Goal: Check status: Check status

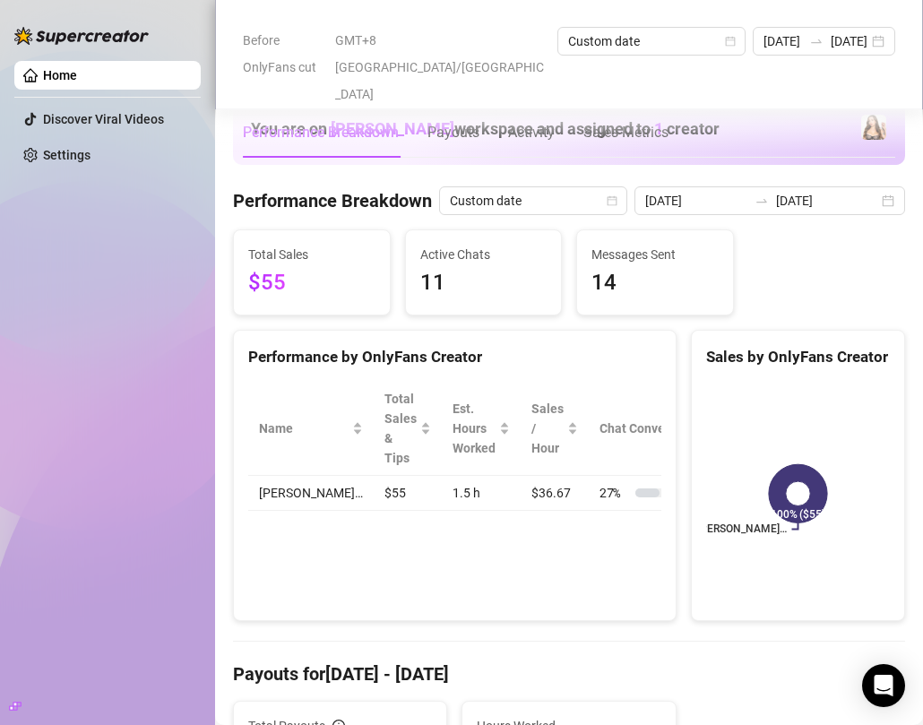
scroll to position [285, 0]
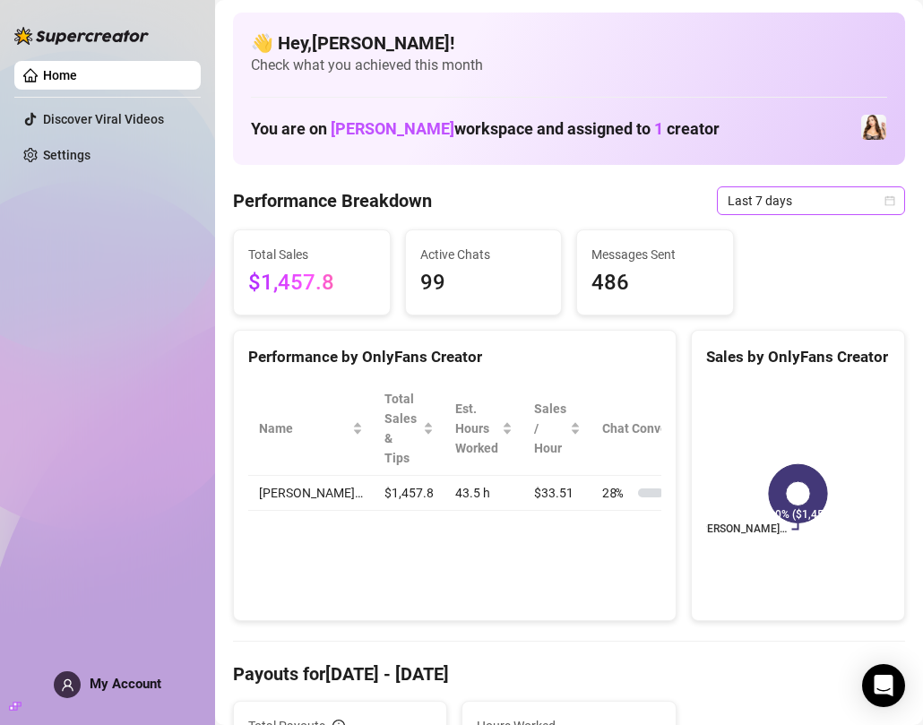
click at [808, 198] on span "Last 7 days" at bounding box center [811, 200] width 167 height 27
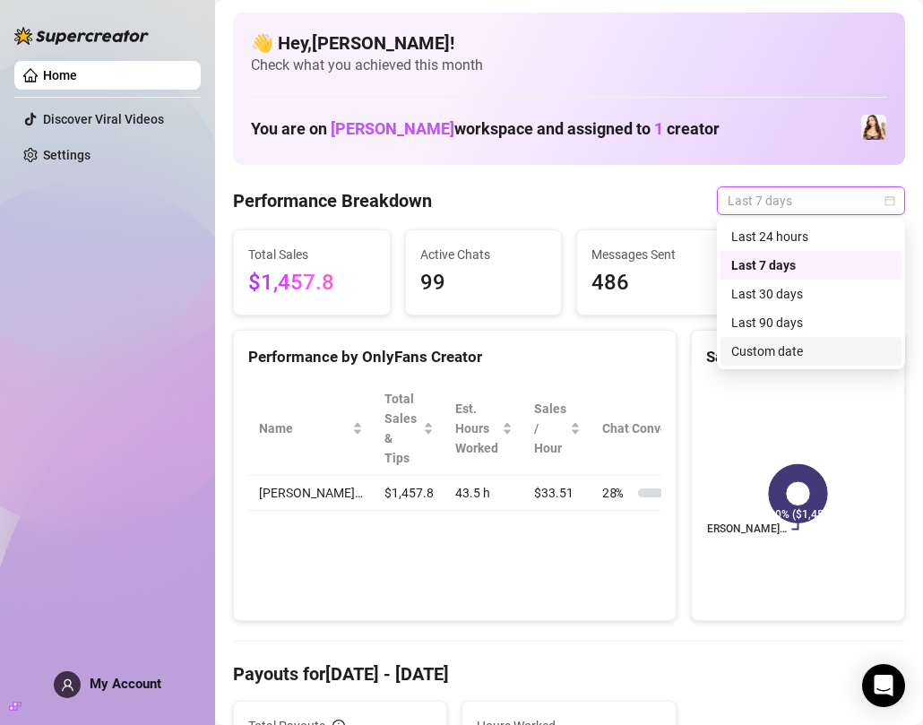
click at [765, 355] on div "Custom date" at bounding box center [810, 351] width 159 height 20
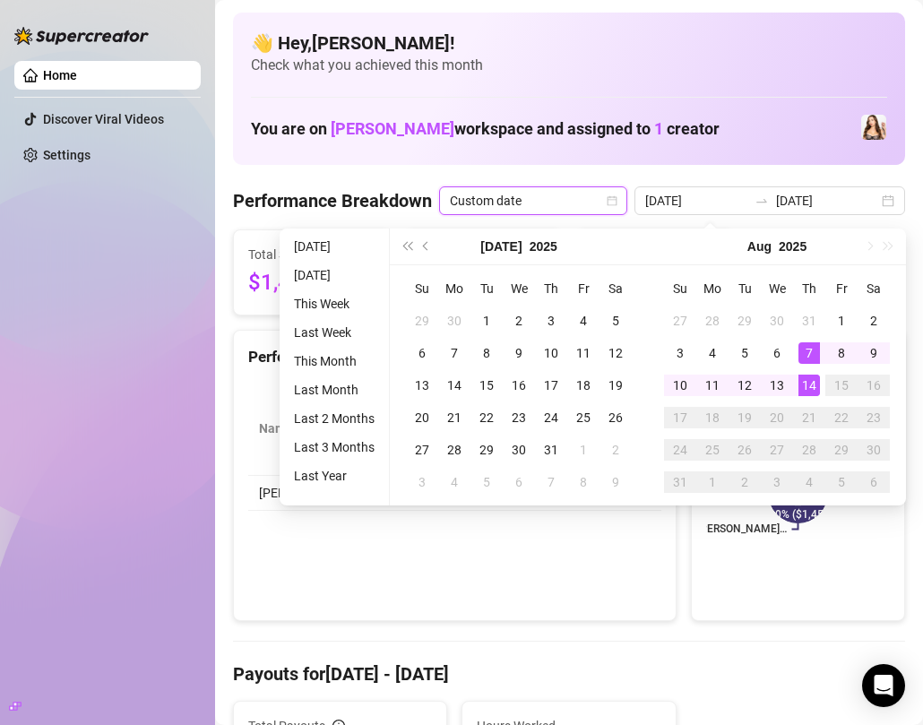
type input "[DATE]"
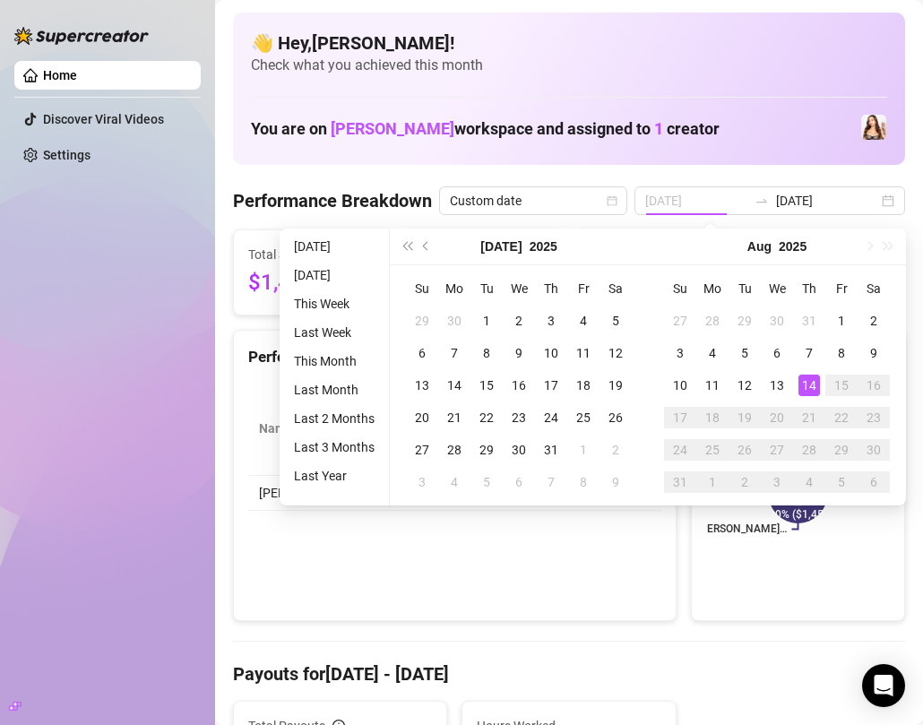
click at [813, 384] on div "14" at bounding box center [809, 386] width 22 height 22
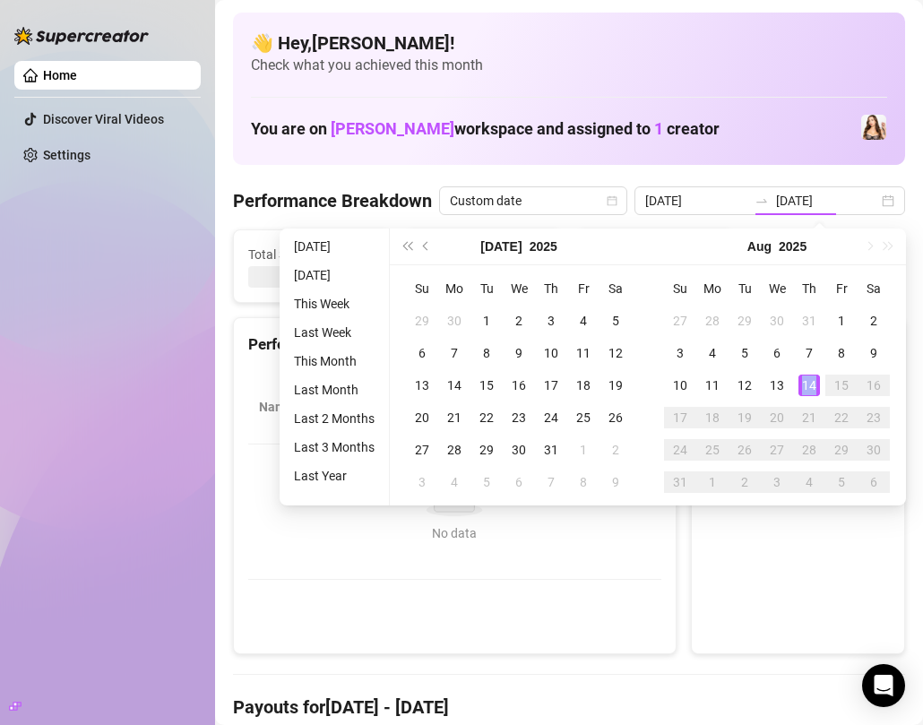
type input "[DATE]"
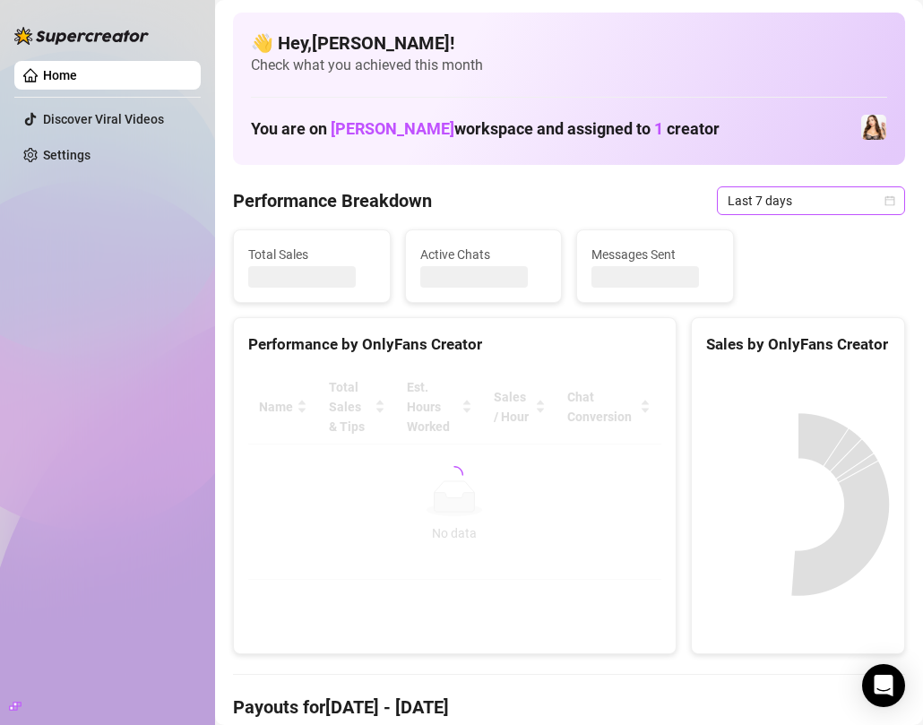
click at [820, 194] on span "Last 7 days" at bounding box center [811, 200] width 167 height 27
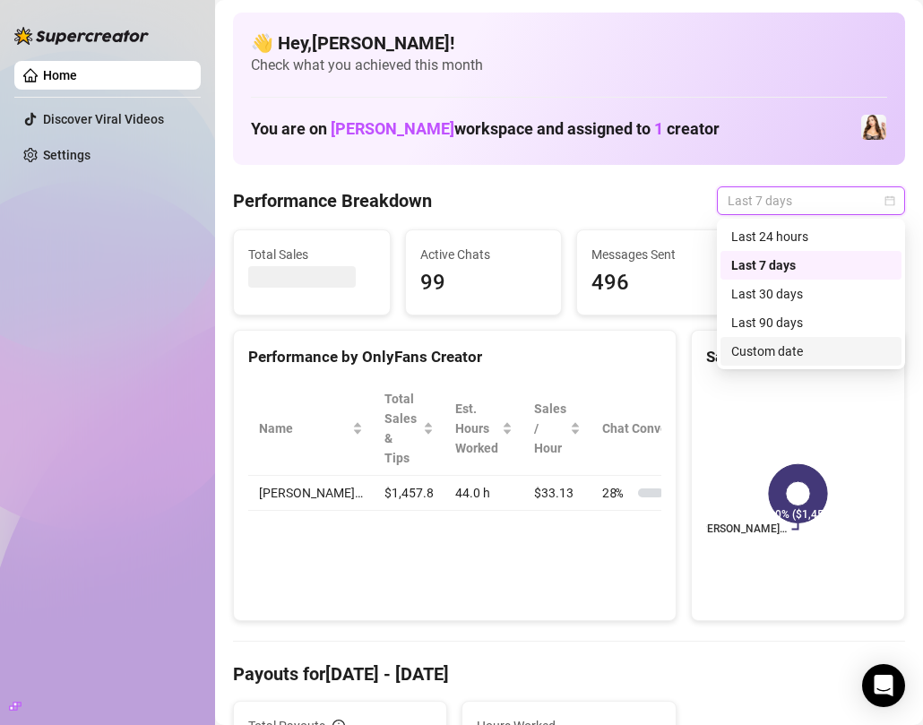
click at [765, 351] on div "Custom date" at bounding box center [810, 351] width 159 height 20
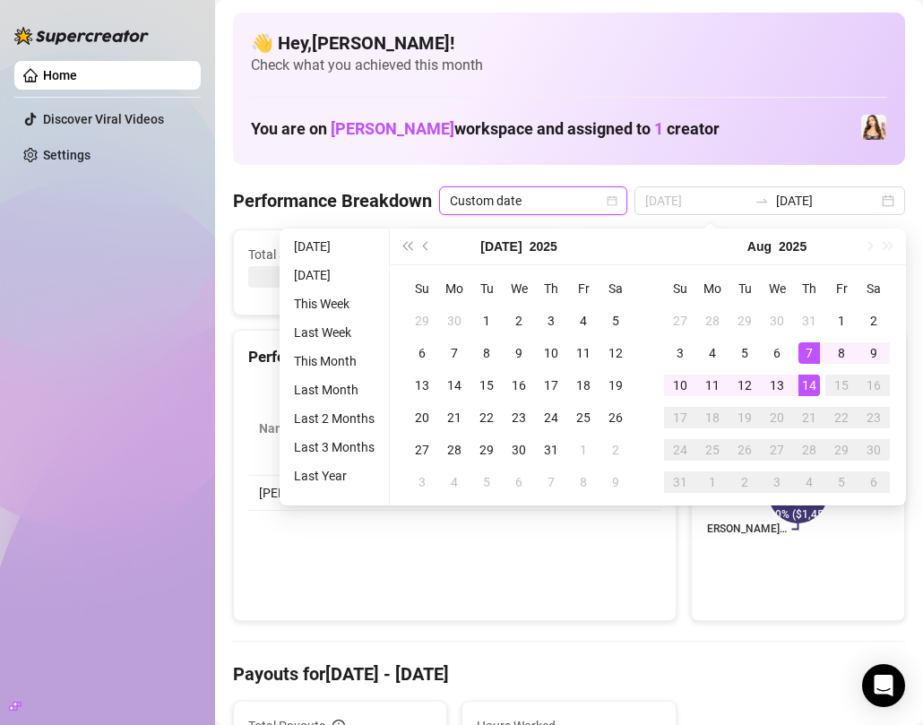
type input "[DATE]"
click at [810, 382] on div "14" at bounding box center [809, 386] width 22 height 22
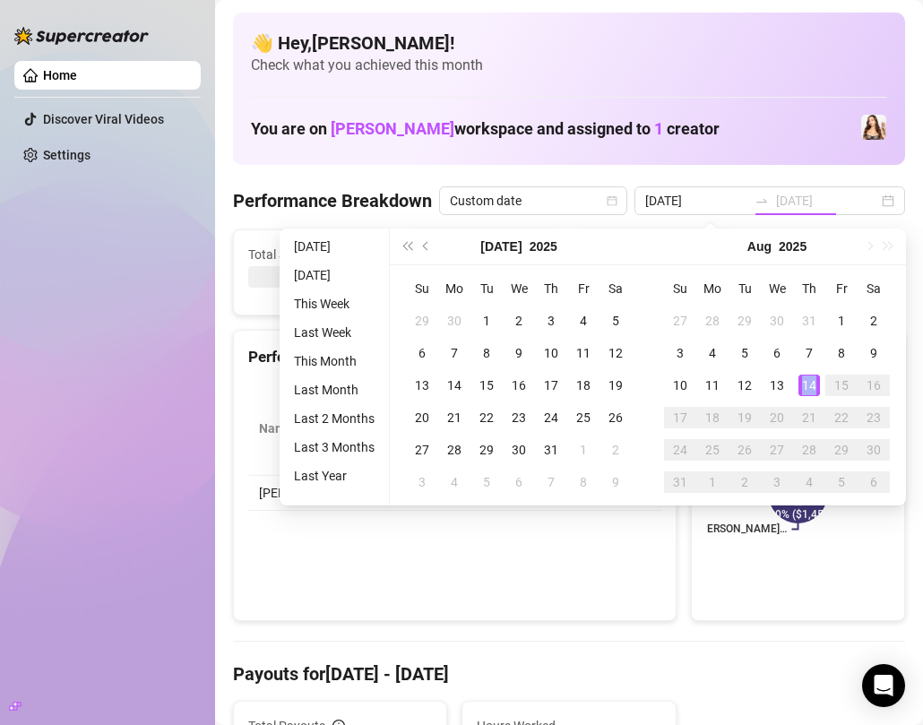
click at [810, 382] on div "14" at bounding box center [809, 386] width 22 height 22
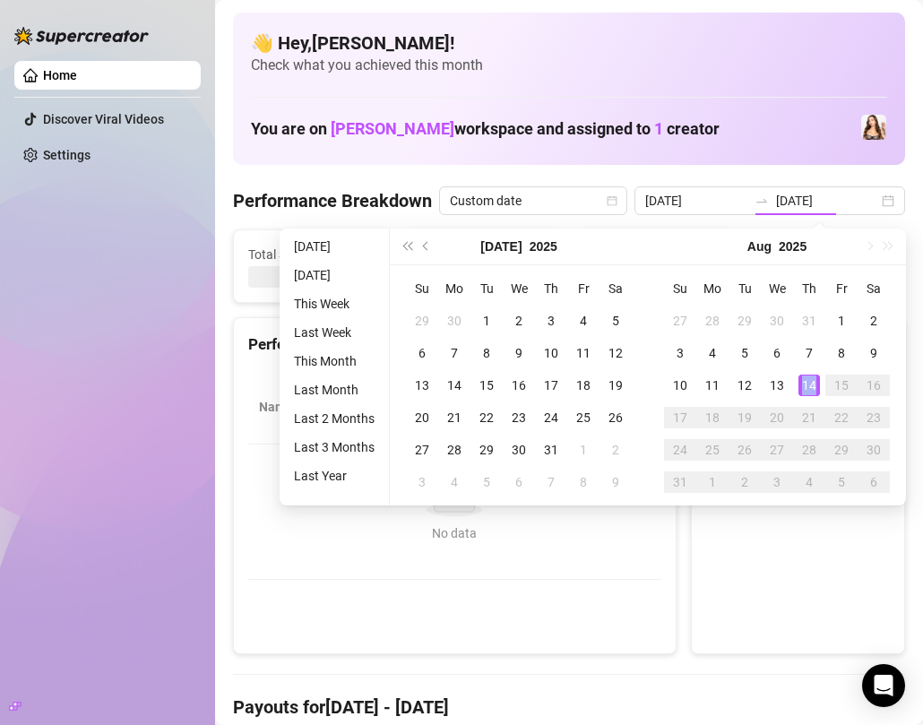
type input "[DATE]"
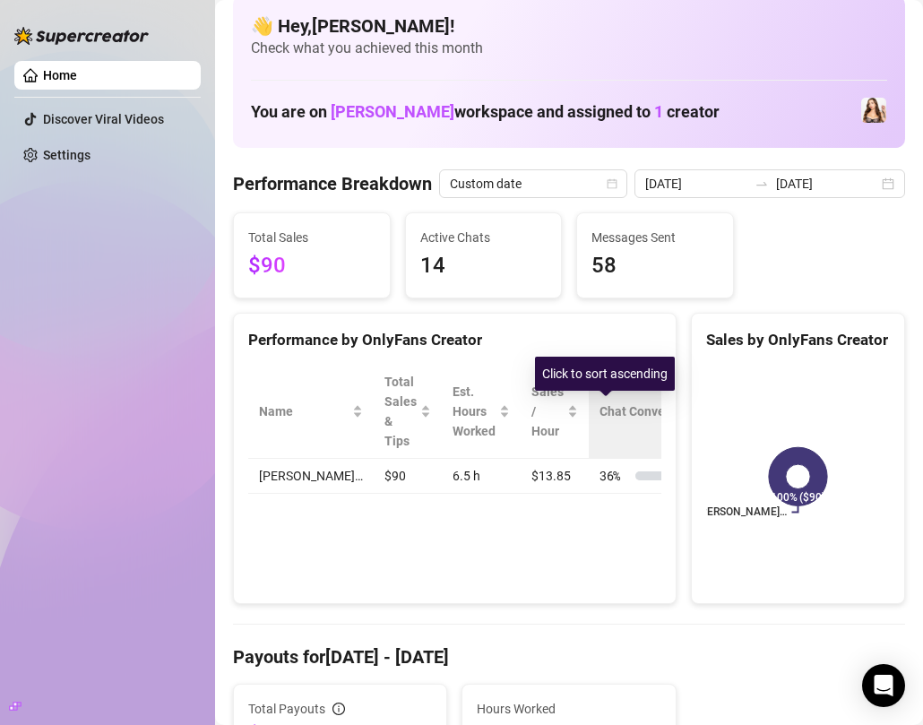
scroll to position [12, 0]
